Goal: Information Seeking & Learning: Understand process/instructions

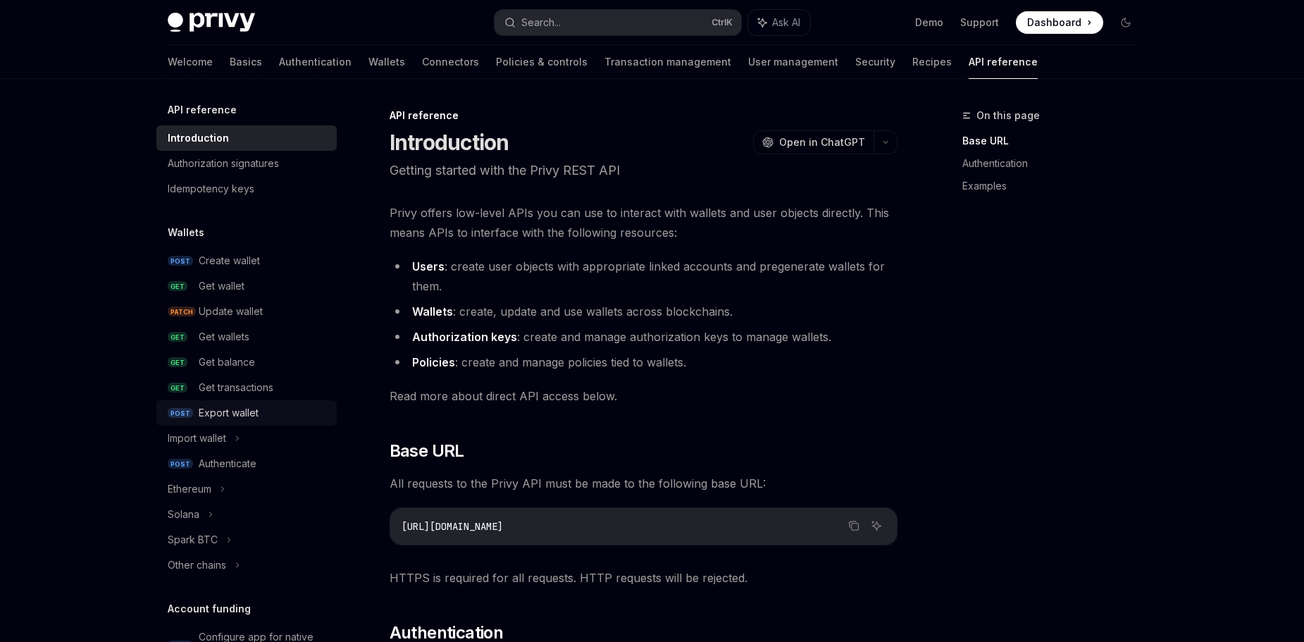
click at [235, 408] on div "Export wallet" at bounding box center [229, 412] width 60 height 17
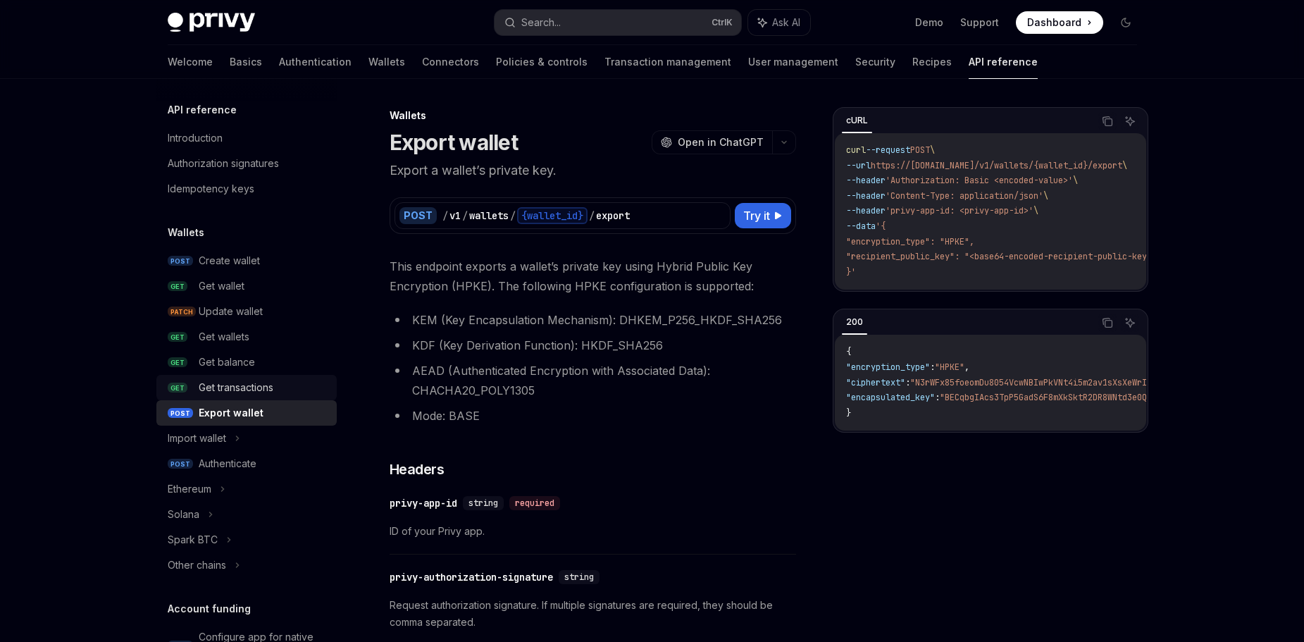
click at [270, 395] on div "Get transactions" at bounding box center [236, 387] width 75 height 17
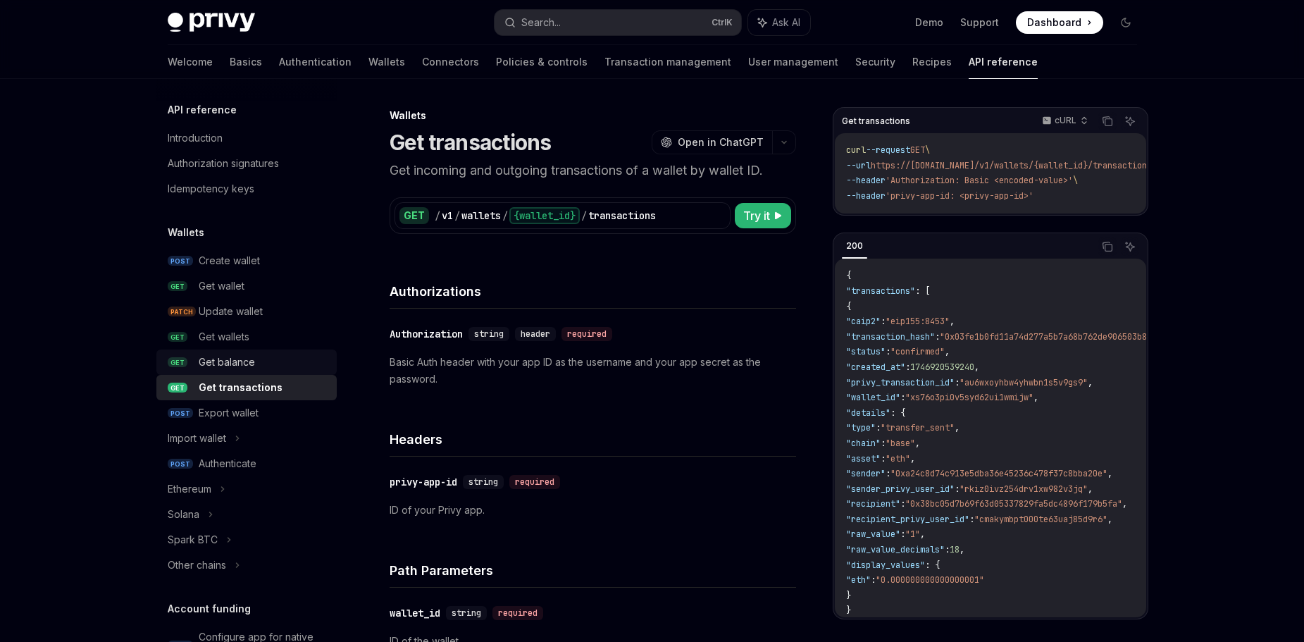
click at [274, 373] on link "GET Get balance" at bounding box center [246, 361] width 180 height 25
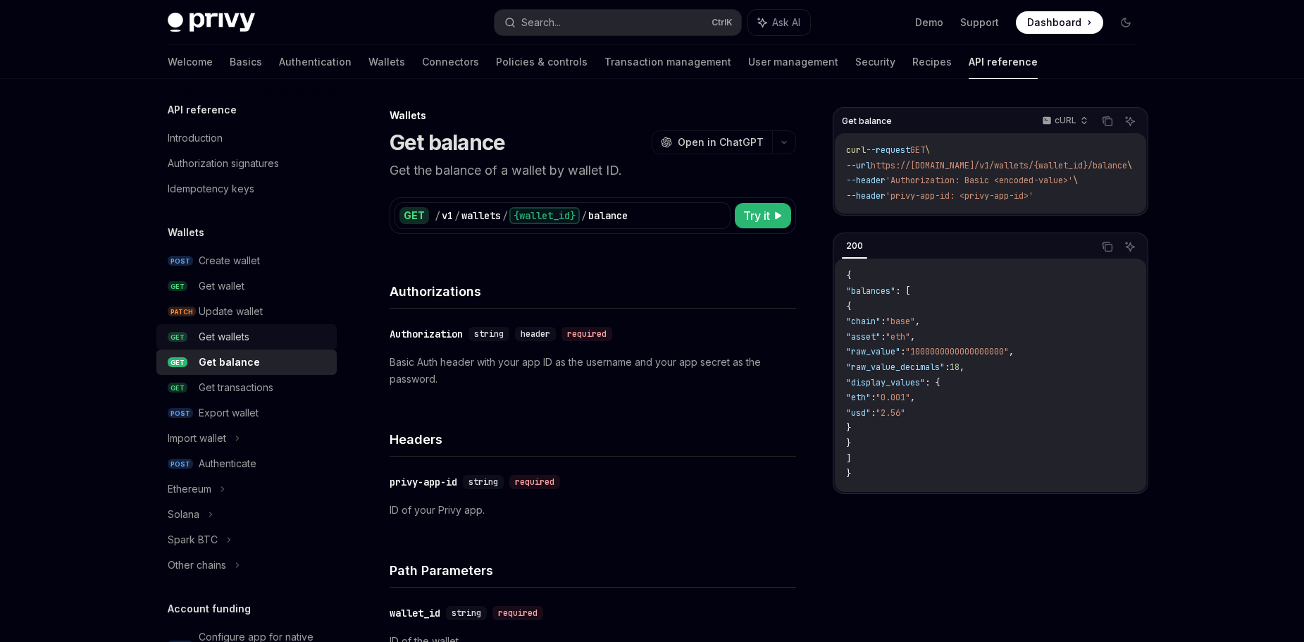
drag, startPoint x: 274, startPoint y: 344, endPoint x: 273, endPoint y: 336, distance: 7.9
click at [273, 344] on div "Get wallets" at bounding box center [264, 336] width 130 height 17
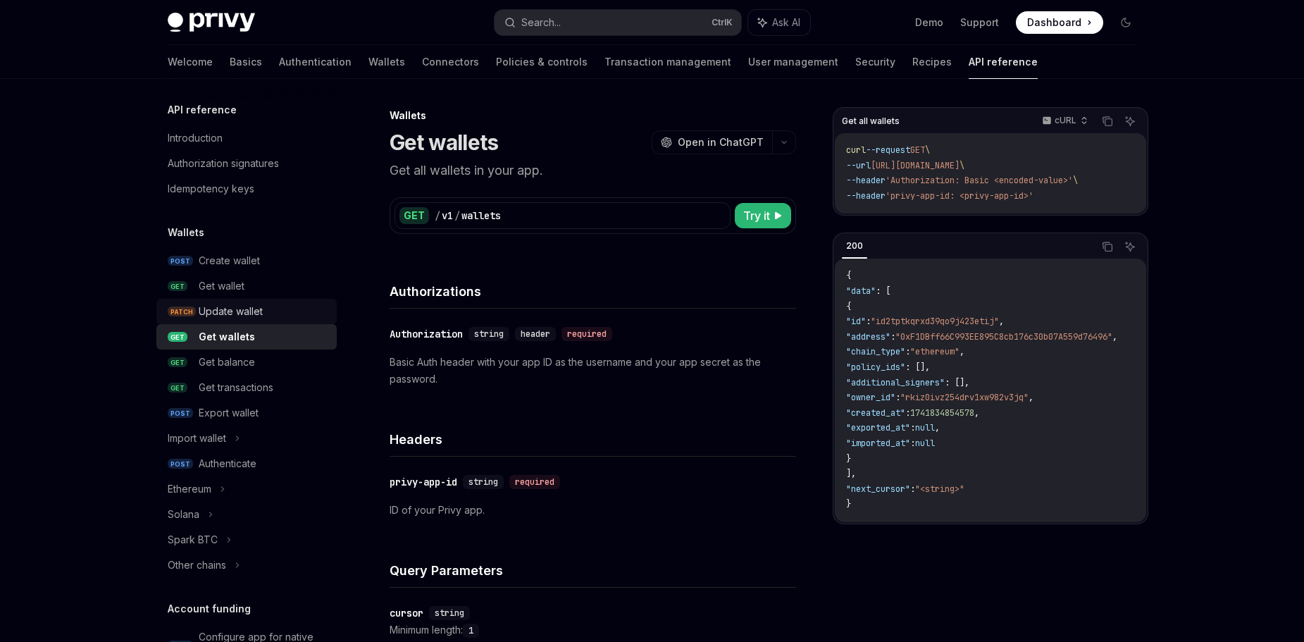
click at [285, 306] on div "Update wallet" at bounding box center [264, 311] width 130 height 17
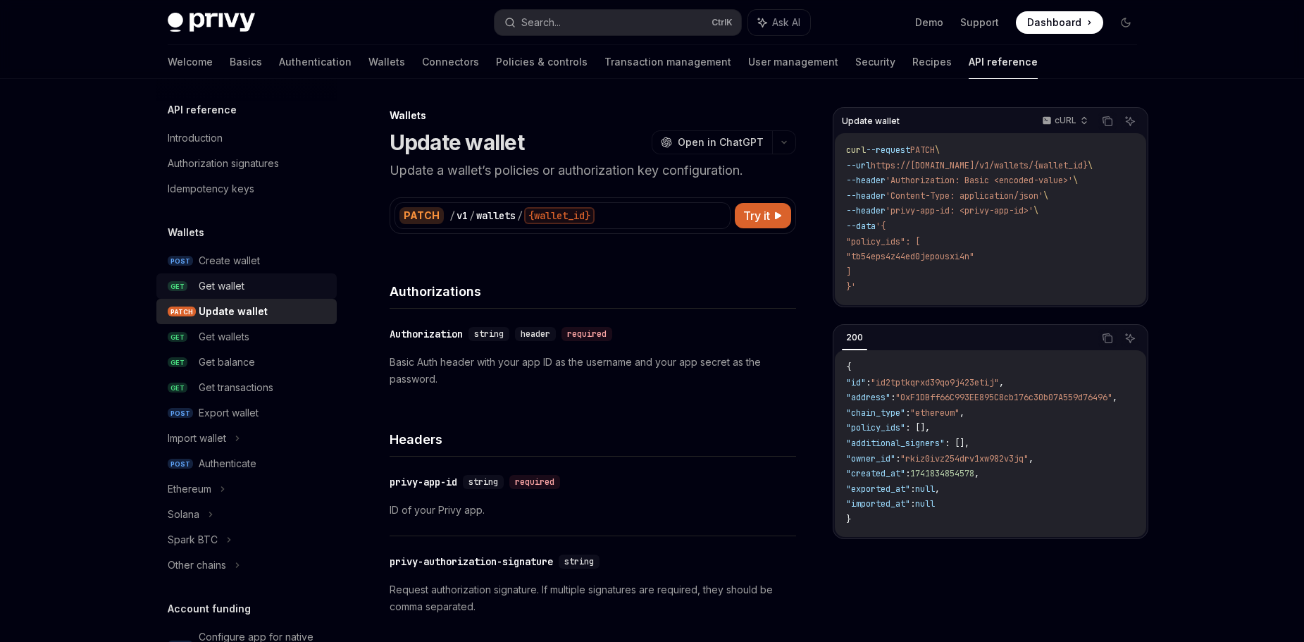
click at [284, 287] on div "Get wallet" at bounding box center [264, 286] width 130 height 17
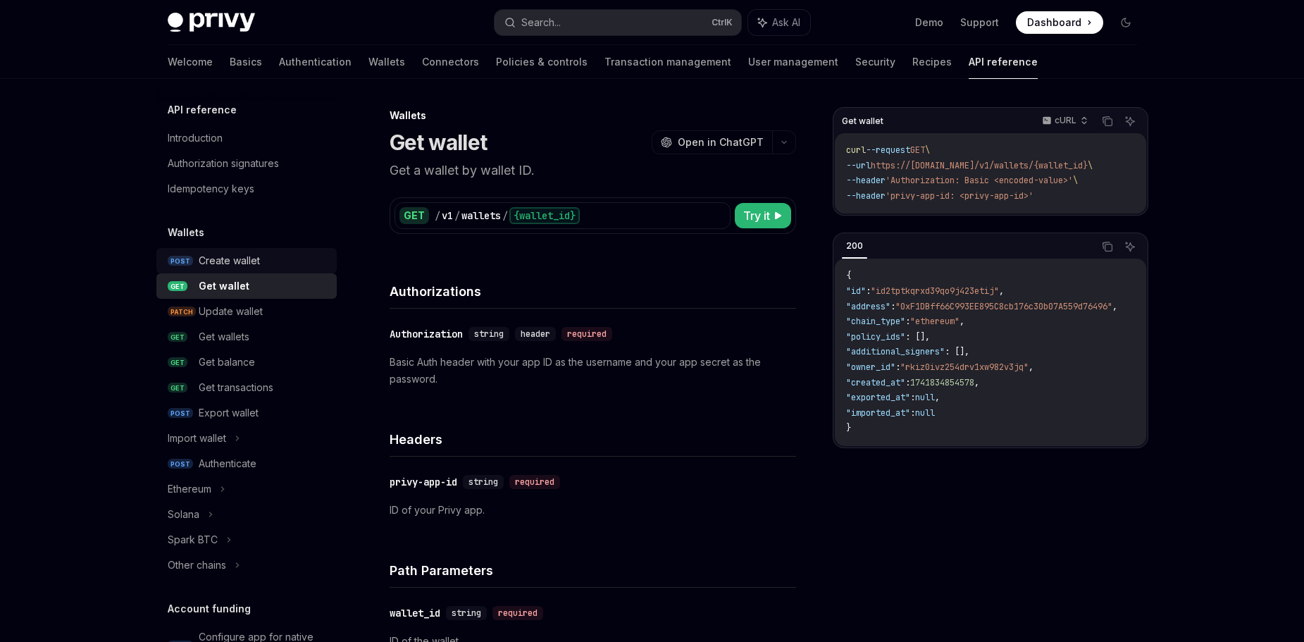
click at [278, 263] on div "Create wallet" at bounding box center [264, 260] width 130 height 17
type textarea "*"
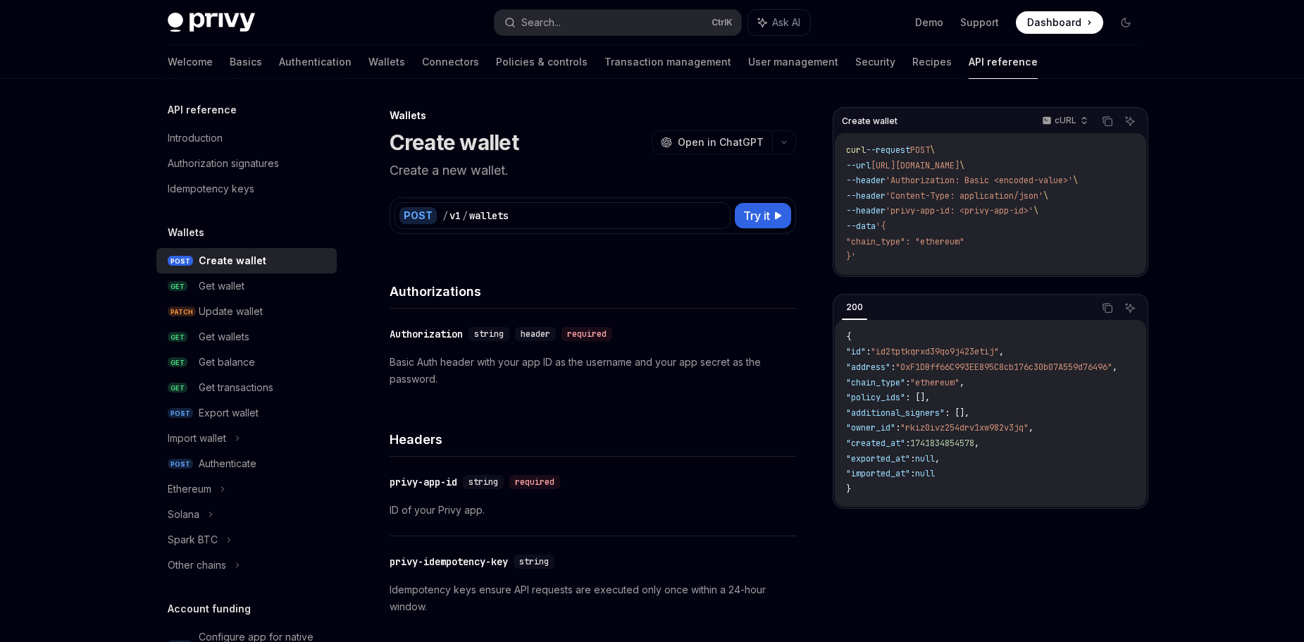
click at [939, 221] on code "curl --request POST \ --url [URL][DOMAIN_NAME] \ --header 'Authorization: Basic…" at bounding box center [990, 204] width 289 height 122
click at [954, 195] on span "'Content-Type: application/json'" at bounding box center [965, 195] width 158 height 11
